Goal: Check status

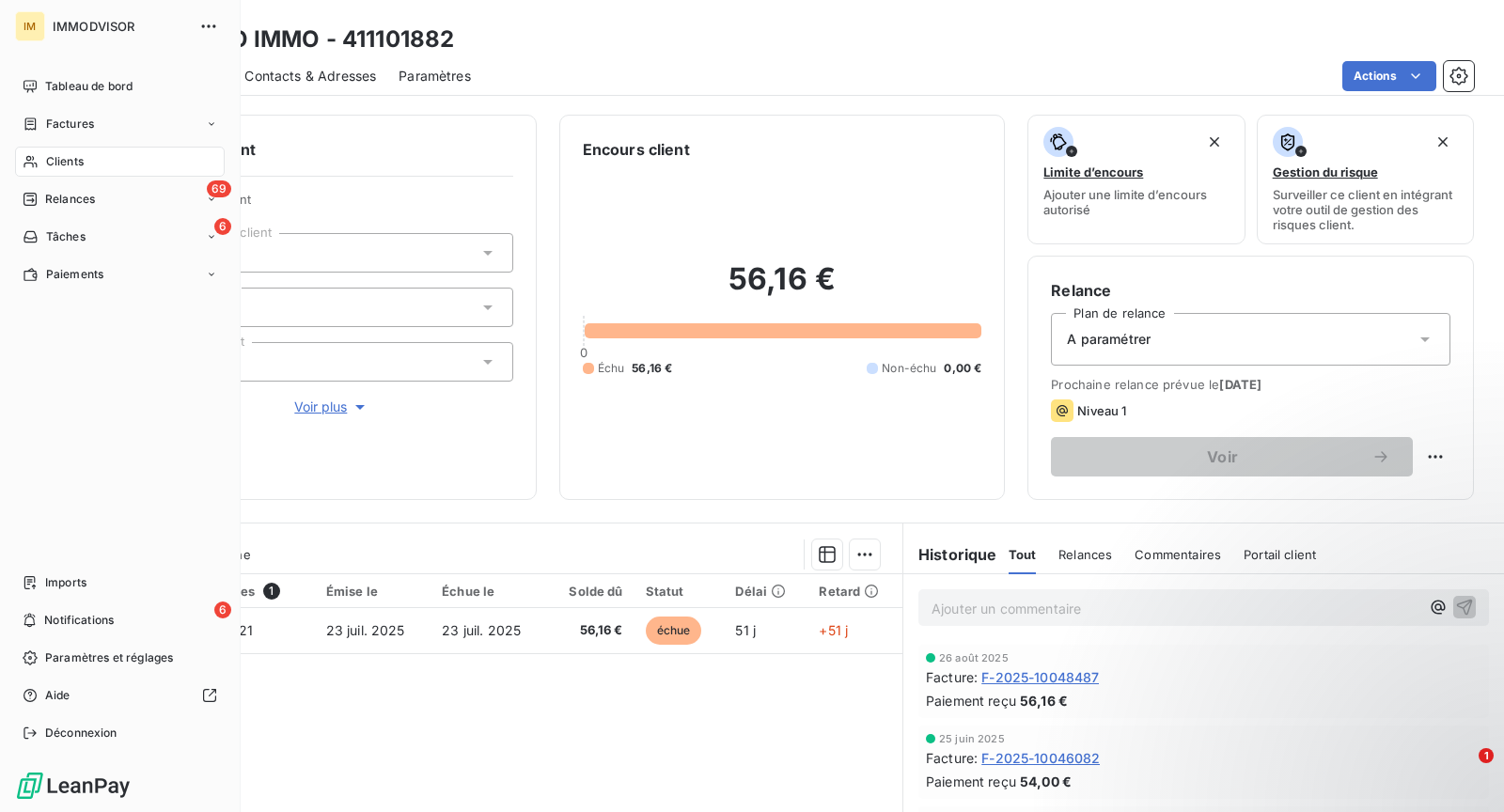
click at [40, 170] on div "Clients" at bounding box center [120, 162] width 210 height 30
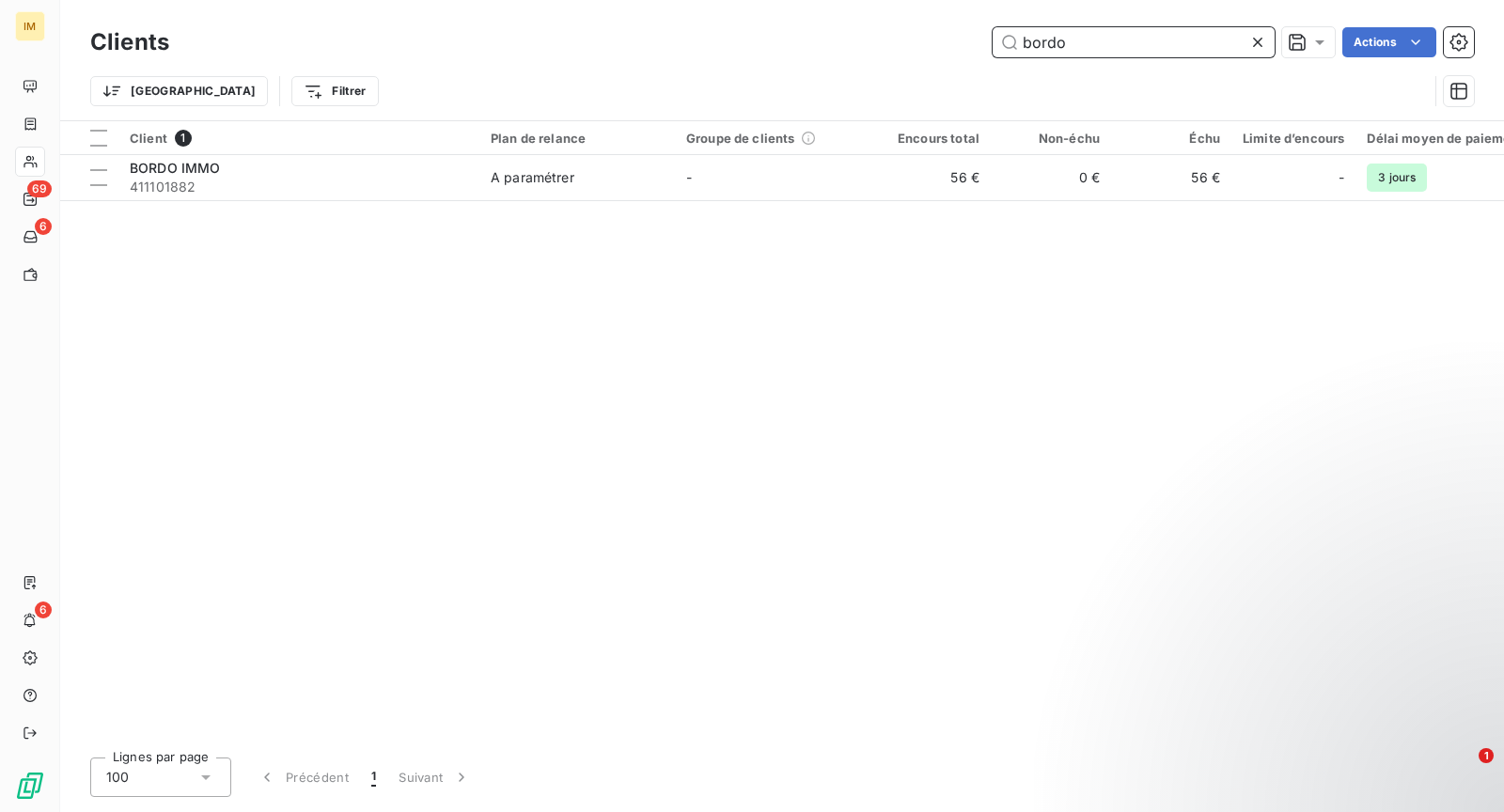
click at [1057, 29] on input "bordo" at bounding box center [1134, 42] width 282 height 30
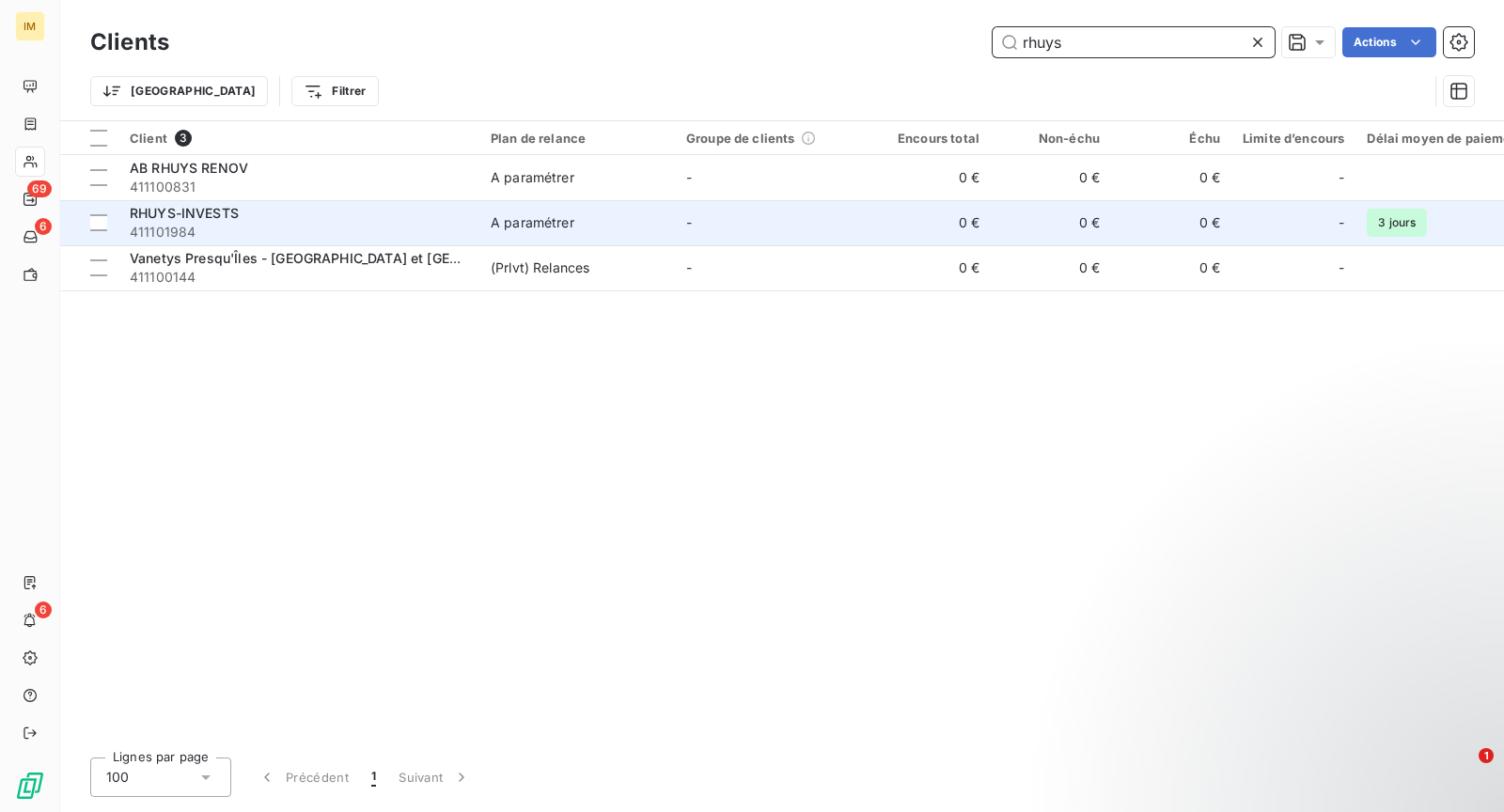
type input "rhuys"
click at [340, 224] on span "411101984" at bounding box center [298, 231] width 338 height 19
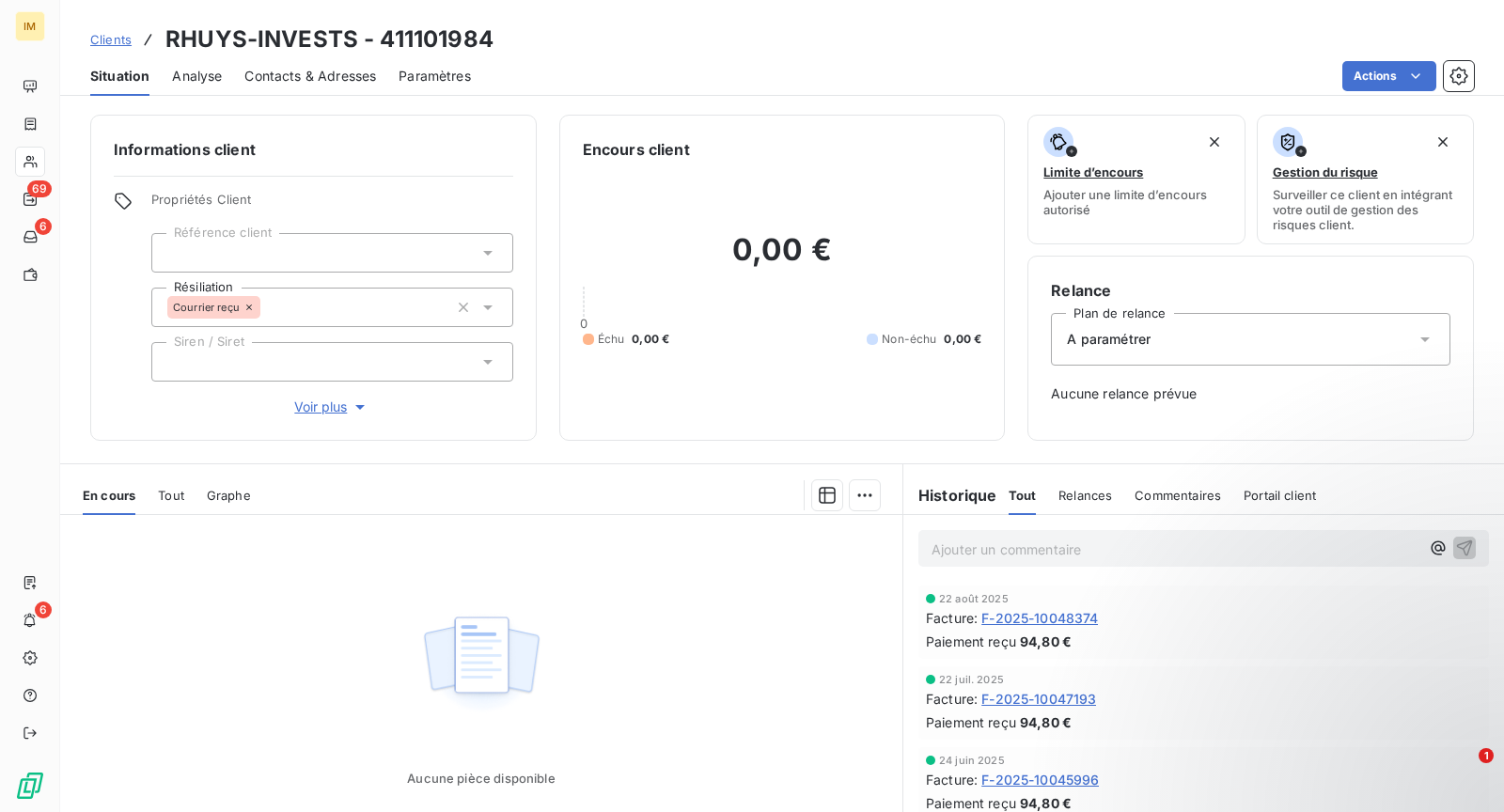
click at [344, 407] on span "Voir plus" at bounding box center [331, 406] width 75 height 19
